Goal: Task Accomplishment & Management: Manage account settings

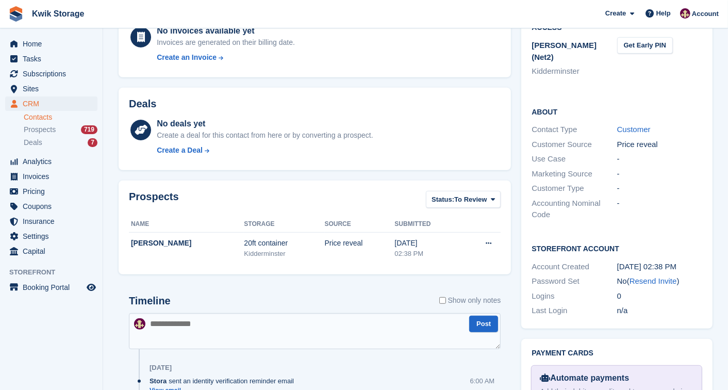
scroll to position [389, 0]
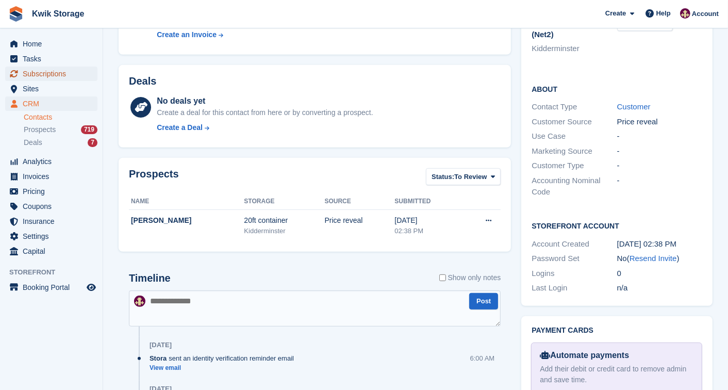
click at [60, 76] on span "Subscriptions" at bounding box center [54, 74] width 62 height 14
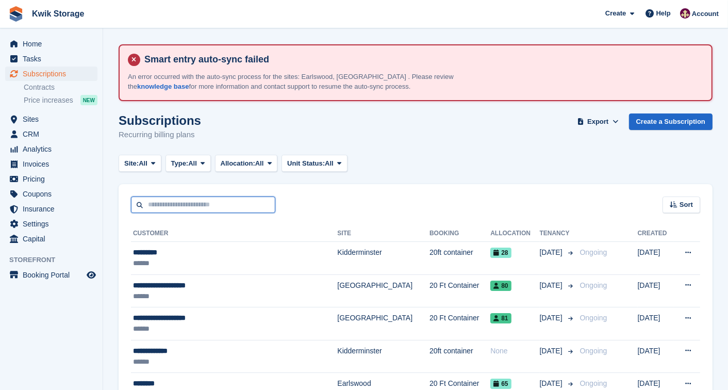
click at [202, 202] on input "text" at bounding box center [203, 204] width 144 height 17
type input "***"
click at [31, 162] on span "Invoices" at bounding box center [54, 164] width 62 height 14
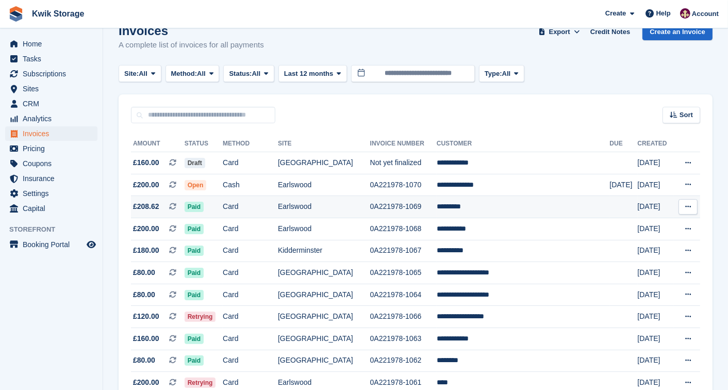
scroll to position [91, 0]
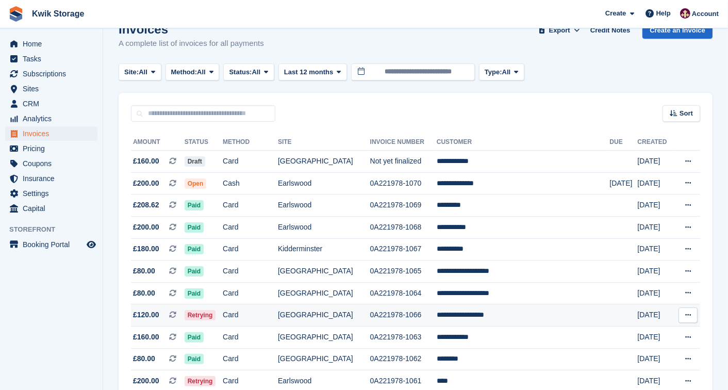
click at [278, 316] on td "Card" at bounding box center [250, 315] width 55 height 22
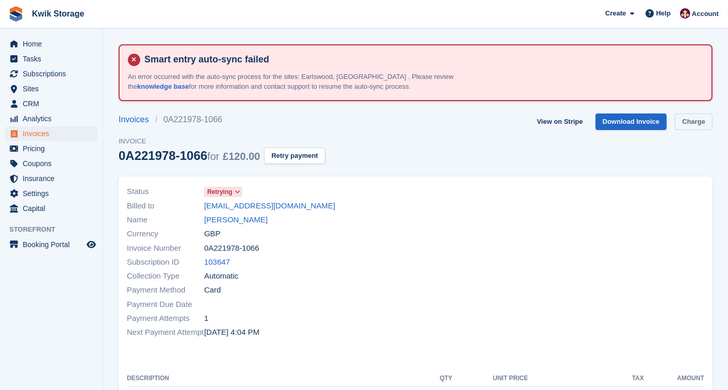
click at [691, 121] on link "Charge" at bounding box center [694, 121] width 38 height 17
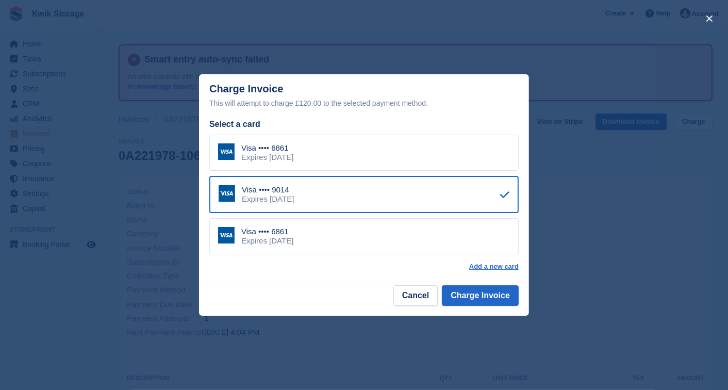
click at [346, 153] on div "Visa •••• 6861 Expires March 2027" at bounding box center [363, 153] width 309 height 36
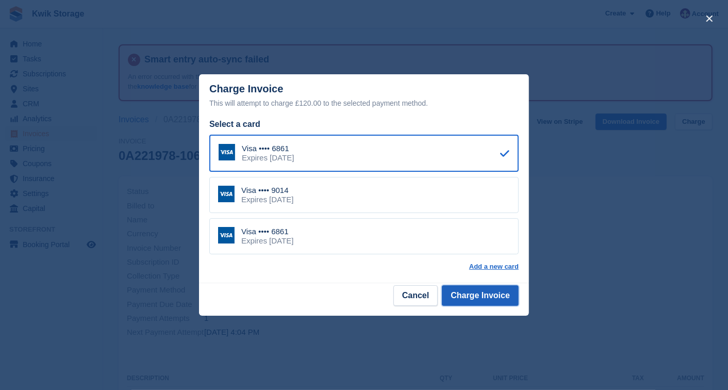
click at [482, 298] on button "Charge Invoice" at bounding box center [480, 295] width 77 height 21
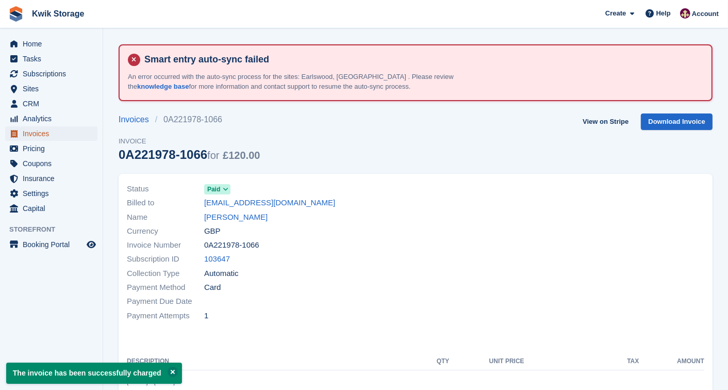
click at [36, 132] on span "Invoices" at bounding box center [54, 133] width 62 height 14
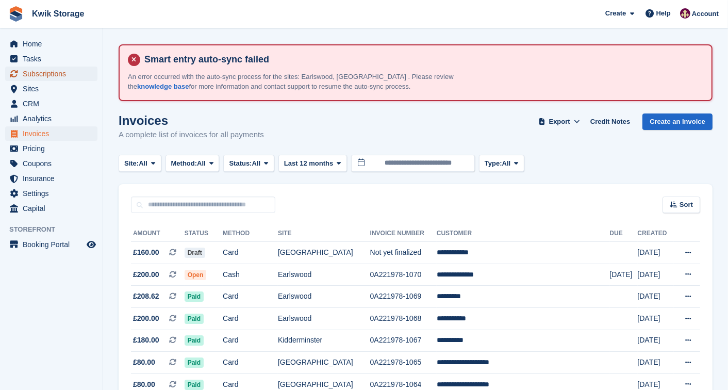
click at [29, 78] on span "Subscriptions" at bounding box center [54, 74] width 62 height 14
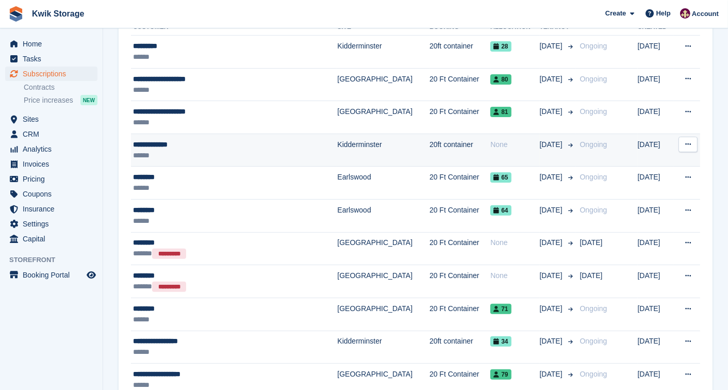
scroll to position [229, 0]
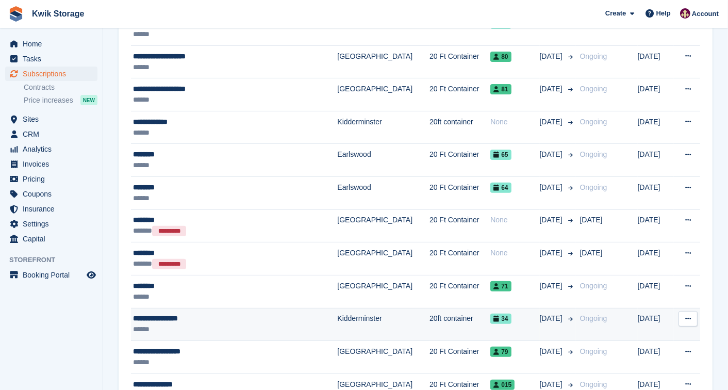
click at [194, 320] on div "**********" at bounding box center [216, 318] width 167 height 11
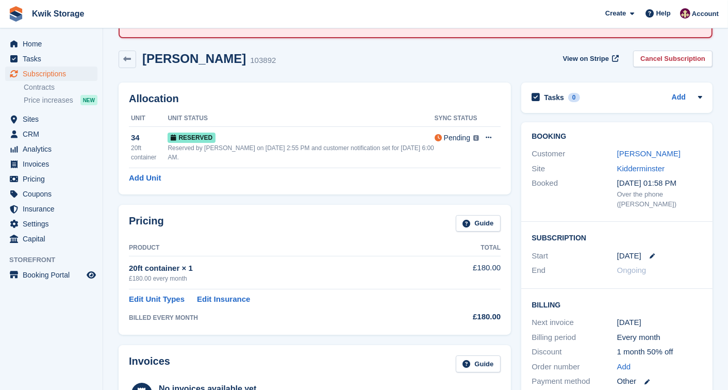
scroll to position [45, 0]
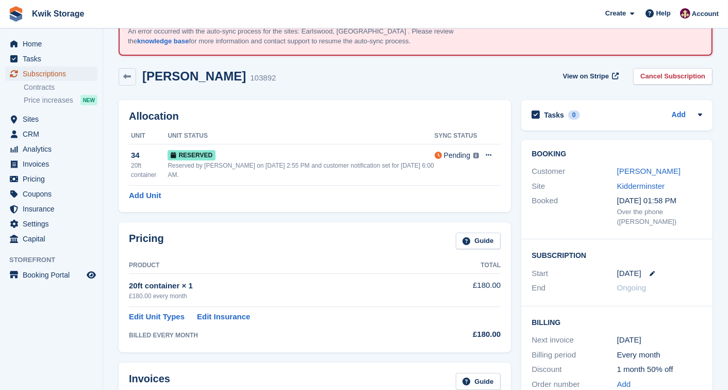
click at [36, 76] on span "Subscriptions" at bounding box center [54, 74] width 62 height 14
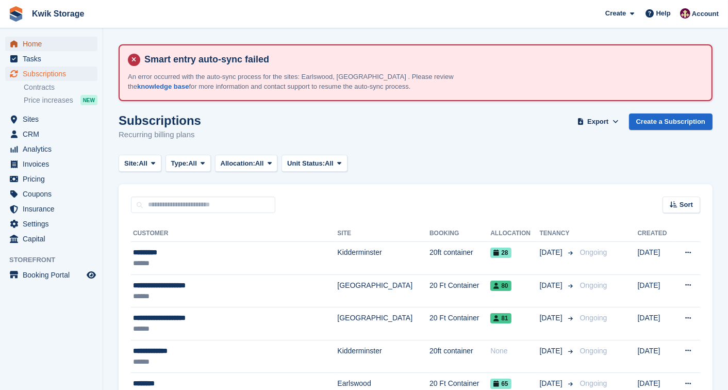
click at [27, 43] on span "Home" at bounding box center [54, 44] width 62 height 14
